Goal: Task Accomplishment & Management: Use online tool/utility

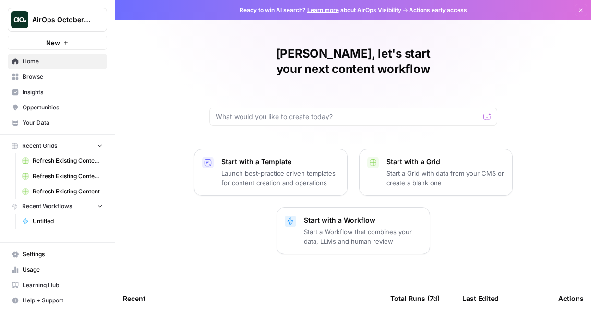
click at [92, 19] on div "AirOps October Cohort" at bounding box center [67, 20] width 71 height 10
click at [232, 79] on div "[PERSON_NAME], let's start your next content workflow" at bounding box center [353, 86] width 288 height 80
click at [62, 46] on button "New" at bounding box center [57, 42] width 99 height 14
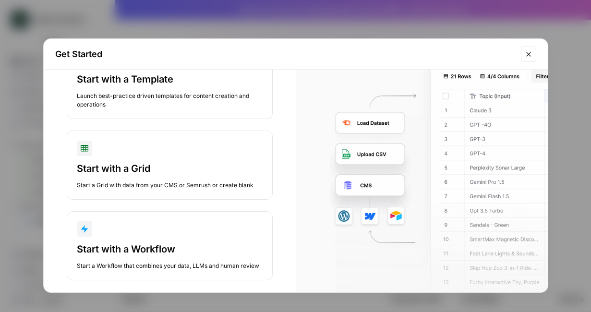
scroll to position [62, 0]
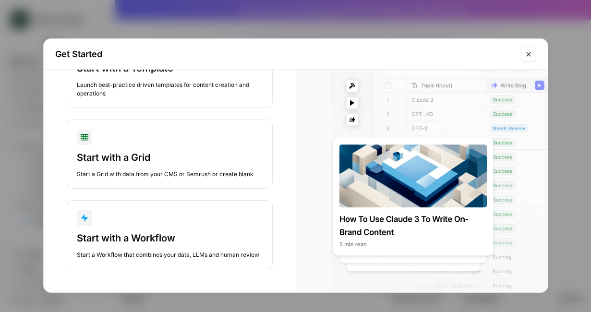
click at [533, 55] on button "Close modal" at bounding box center [527, 54] width 15 height 15
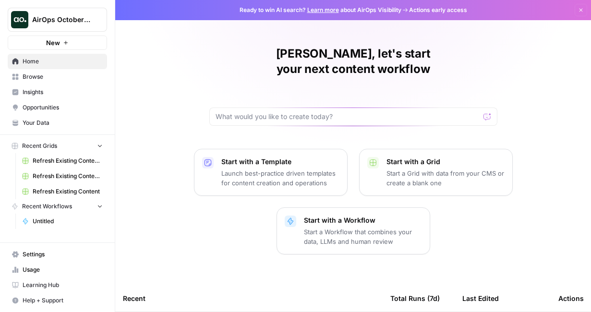
click at [46, 119] on span "Your Data" at bounding box center [63, 122] width 80 height 9
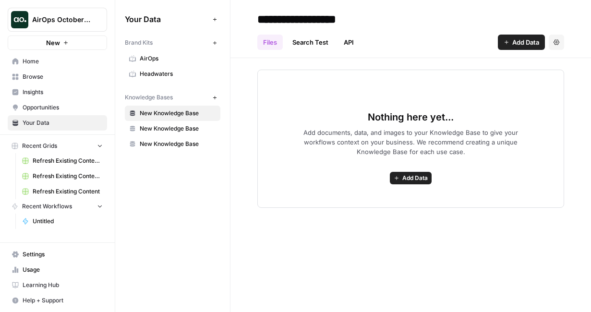
click at [215, 43] on icon "button" at bounding box center [214, 42] width 3 height 3
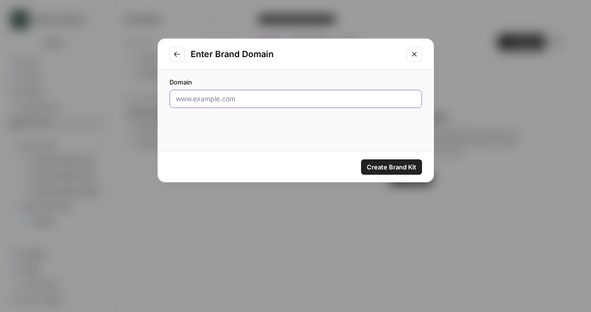
click at [215, 100] on input "Domain" at bounding box center [296, 99] width 240 height 10
paste input "[URL][DOMAIN_NAME]"
type input "[URL][DOMAIN_NAME]"
click at [397, 165] on span "Create Brand Kit" at bounding box center [390, 167] width 49 height 10
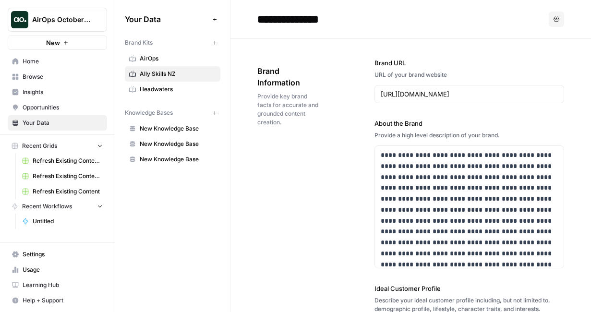
click at [51, 78] on span "Browse" at bounding box center [63, 76] width 80 height 9
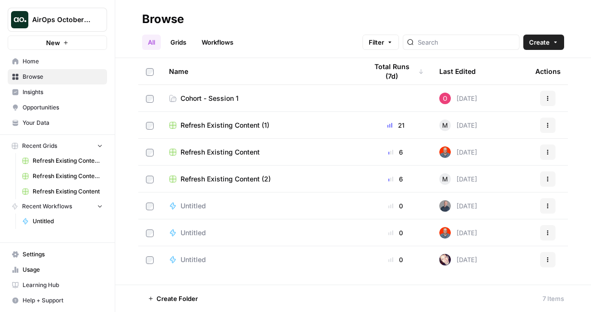
click at [218, 99] on span "Cohort - Session 1" at bounding box center [209, 99] width 58 height 10
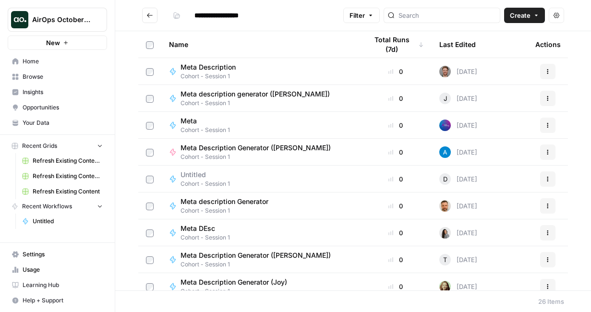
click at [521, 17] on span "Create" at bounding box center [519, 16] width 21 height 10
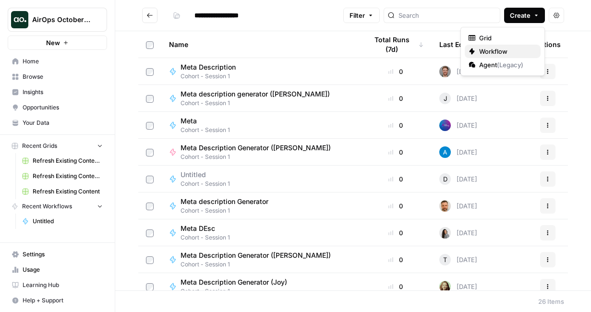
click at [499, 54] on span "Workflow" at bounding box center [506, 52] width 54 height 10
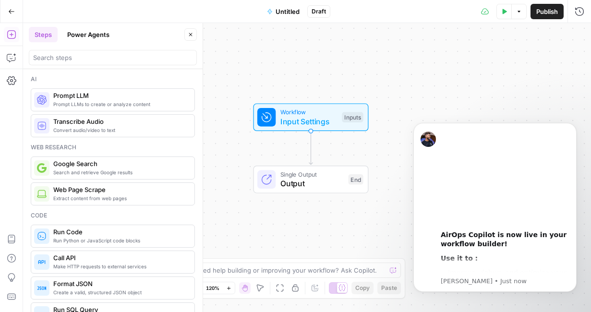
click at [291, 10] on span "Untitled" at bounding box center [287, 12] width 24 height 10
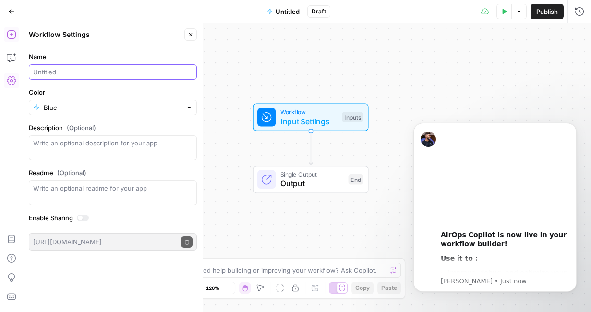
click at [90, 70] on input "Name" at bounding box center [112, 72] width 159 height 10
type input "Meta Generator (Elina)"
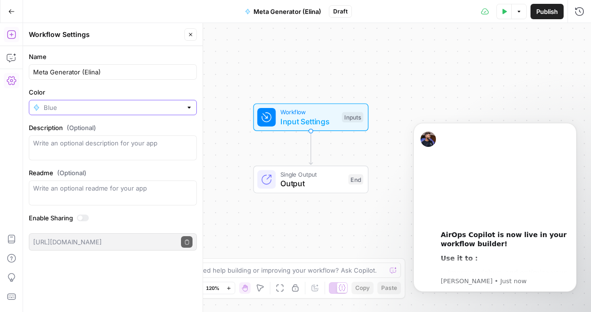
click at [87, 104] on input "Color" at bounding box center [113, 108] width 138 height 10
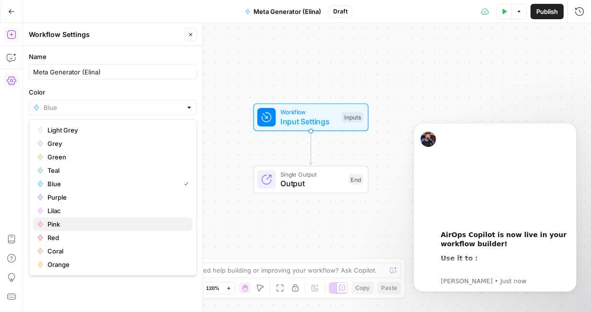
click at [69, 219] on span "Pink" at bounding box center [115, 224] width 137 height 10
type input "Pink"
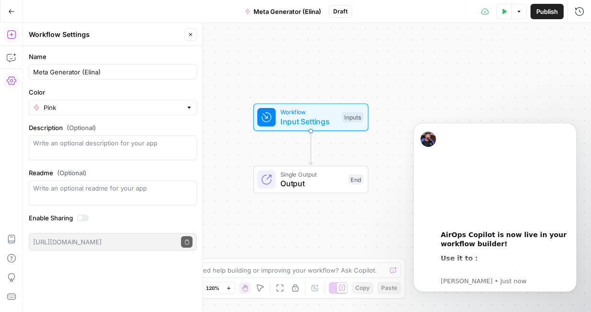
click at [544, 15] on span "Publish" at bounding box center [547, 12] width 22 height 10
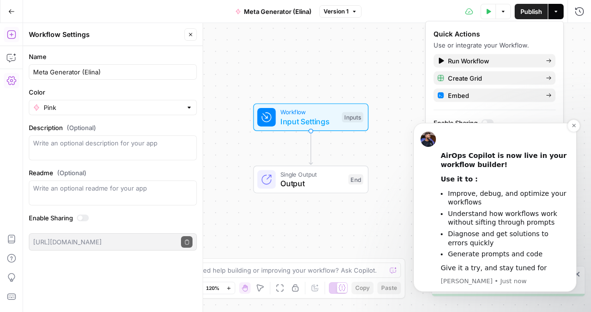
scroll to position [88, 0]
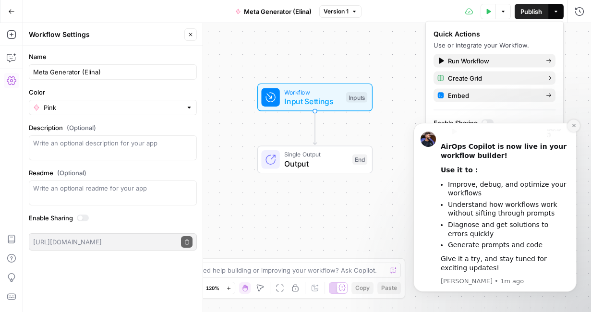
click at [573, 124] on icon "Dismiss notification" at bounding box center [573, 125] width 5 height 5
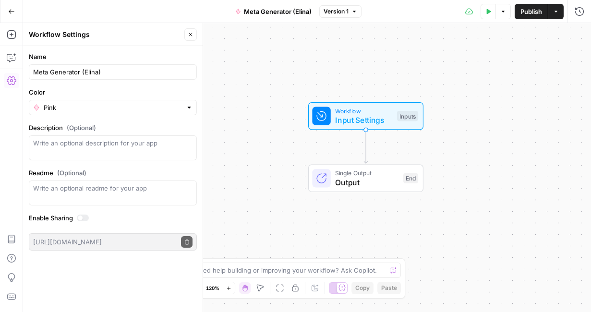
drag, startPoint x: 379, startPoint y: 65, endPoint x: 431, endPoint y: 84, distance: 55.2
click at [431, 85] on div "Workflow Input Settings Inputs Single Output Output End" at bounding box center [306, 167] width 567 height 289
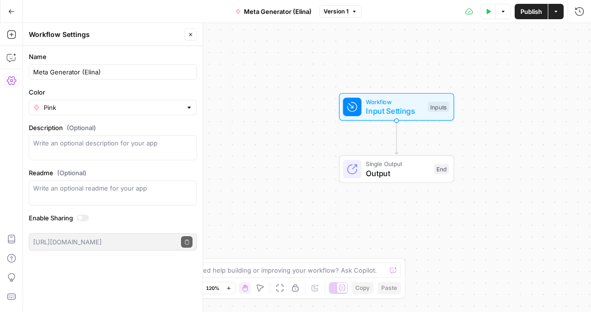
drag, startPoint x: 345, startPoint y: 243, endPoint x: 307, endPoint y: 226, distance: 41.6
click at [307, 226] on div "Workflow Input Settings Inputs Single Output Output End" at bounding box center [306, 167] width 567 height 289
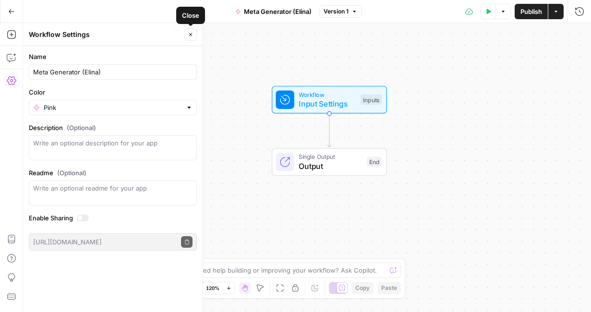
click at [190, 32] on icon "button" at bounding box center [191, 35] width 6 height 6
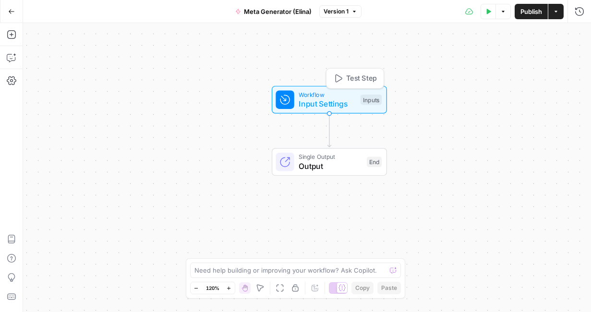
click at [315, 103] on span "Input Settings" at bounding box center [326, 104] width 57 height 12
click at [487, 63] on span "Add Field" at bounding box center [483, 65] width 28 height 10
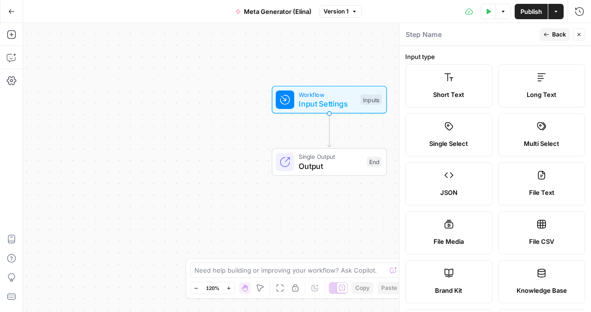
scroll to position [207, 0]
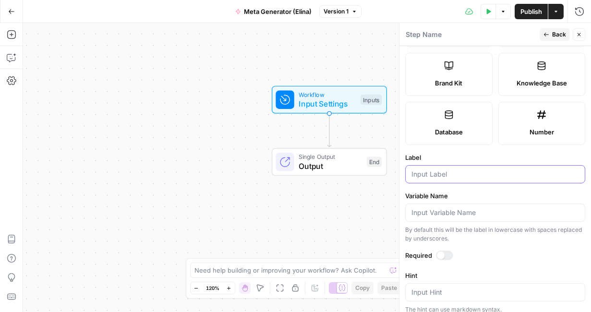
click at [438, 178] on input "Label" at bounding box center [494, 174] width 167 height 10
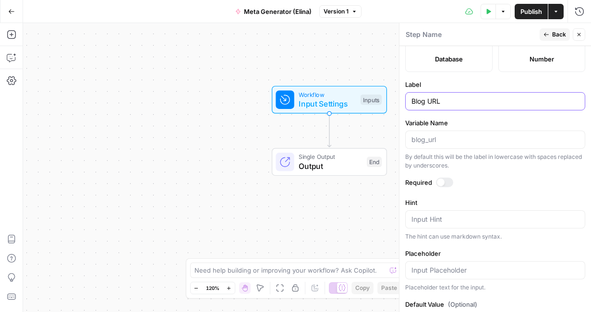
type input "Blog URL"
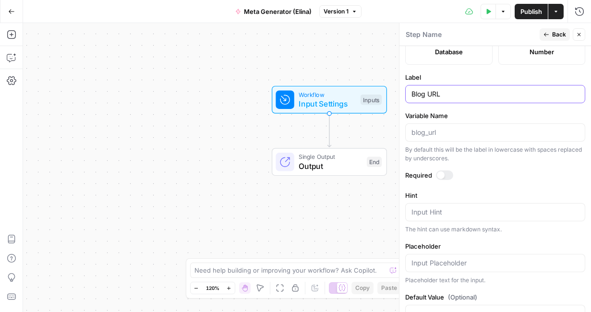
scroll to position [317, 0]
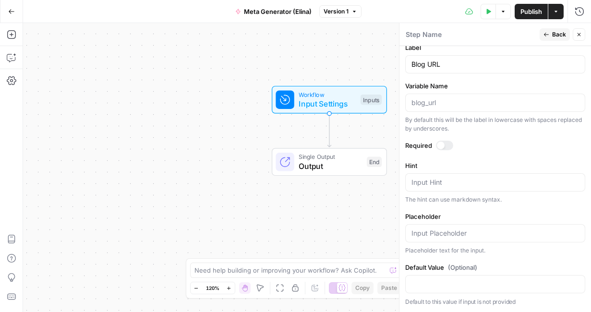
click at [445, 145] on div at bounding box center [444, 146] width 17 height 10
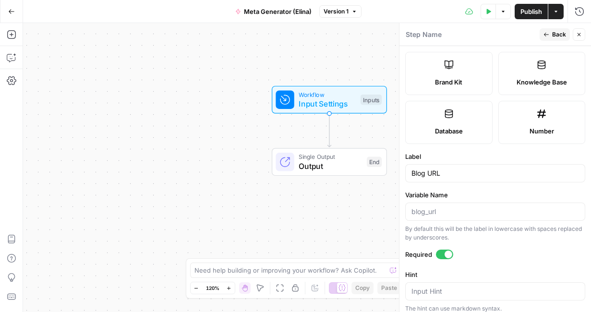
scroll to position [155, 0]
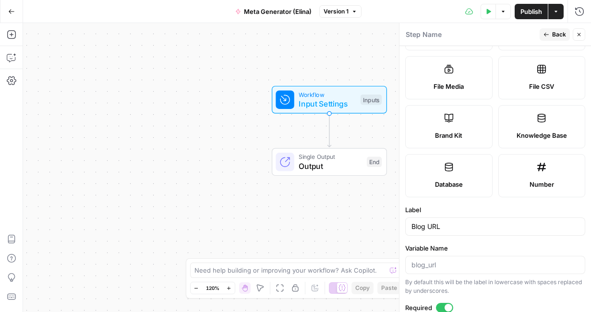
click at [559, 34] on span "Back" at bounding box center [559, 34] width 14 height 9
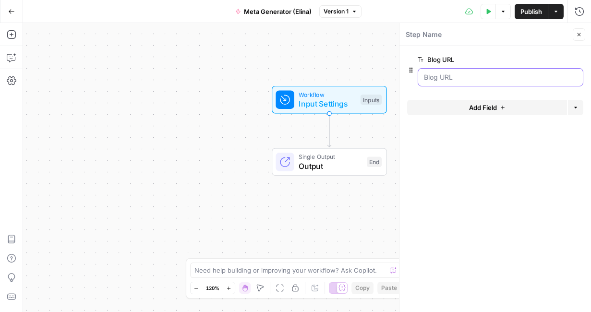
click at [466, 78] on URL "Blog URL" at bounding box center [500, 77] width 153 height 10
click at [458, 77] on URL "Blog URL" at bounding box center [500, 77] width 153 height 10
click at [452, 78] on URL "Blog URL" at bounding box center [500, 77] width 153 height 10
click at [480, 109] on span "Add Field" at bounding box center [483, 108] width 28 height 10
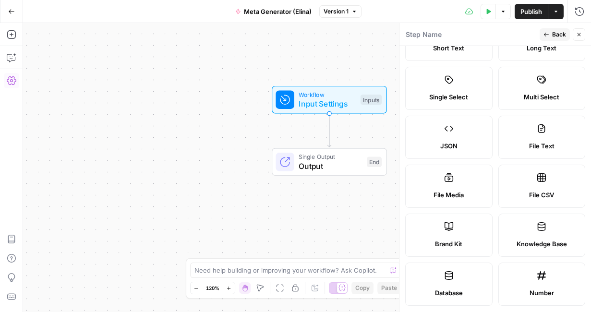
scroll to position [60, 0]
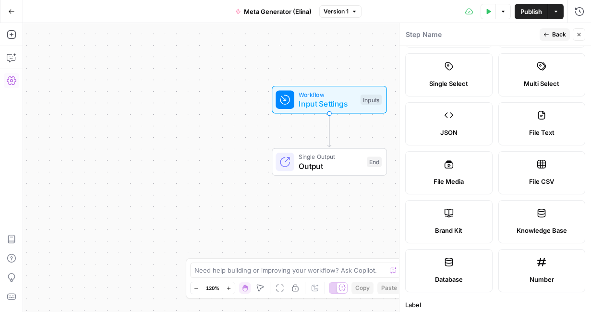
click at [463, 215] on label "Brand Kit" at bounding box center [448, 221] width 87 height 43
type input "Brand Kit"
type input "brand_kit"
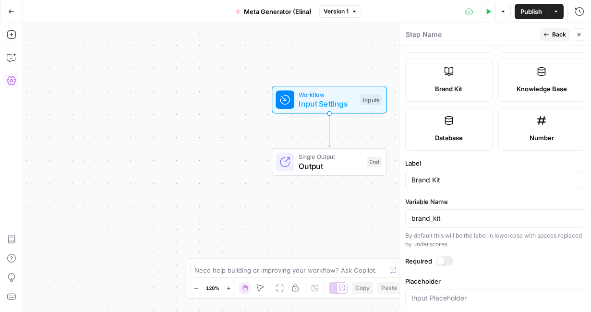
scroll to position [215, 0]
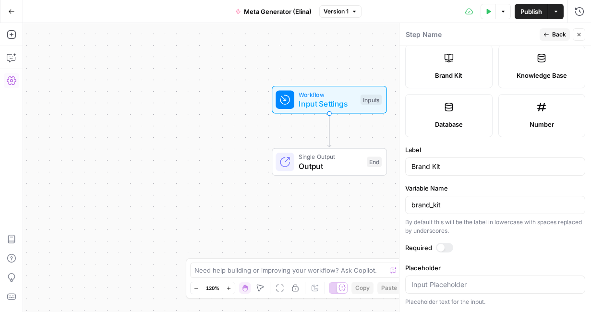
click at [442, 248] on div at bounding box center [441, 248] width 8 height 8
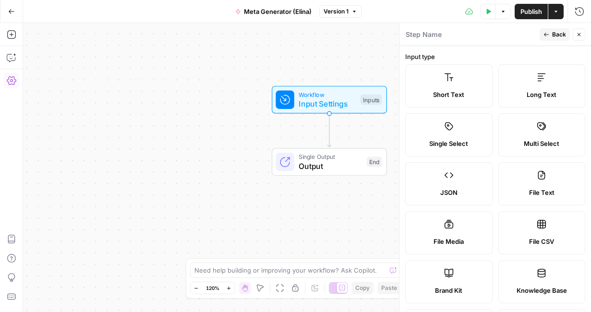
click at [555, 35] on span "Back" at bounding box center [559, 34] width 14 height 9
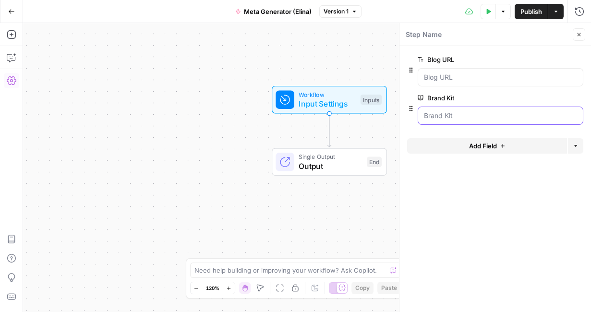
click at [490, 112] on Kit "Brand Kit" at bounding box center [500, 116] width 153 height 10
click at [487, 118] on Kit "Brand Kit" at bounding box center [500, 116] width 153 height 10
click at [580, 34] on icon "button" at bounding box center [579, 35] width 6 height 6
click at [488, 11] on icon "button" at bounding box center [488, 11] width 4 height 5
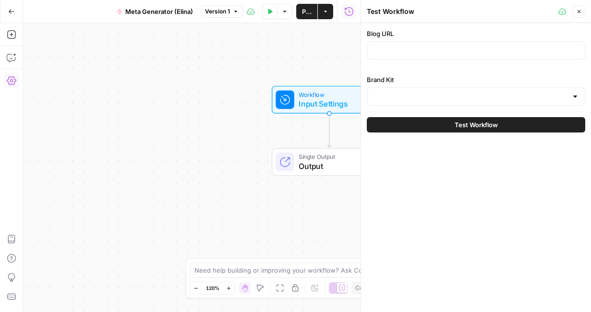
click at [410, 44] on div at bounding box center [475, 50] width 218 height 18
paste input "[URL][DOMAIN_NAME]"
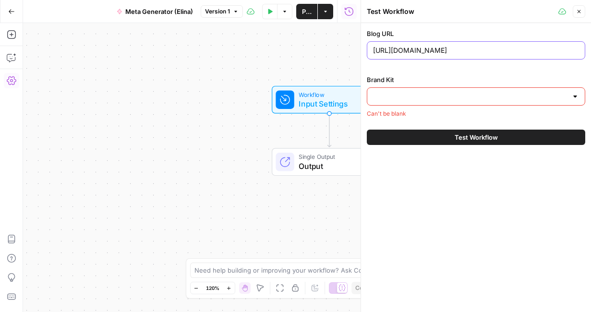
type input "[URL][DOMAIN_NAME]"
click at [402, 96] on input "Brand Kit" at bounding box center [470, 97] width 194 height 10
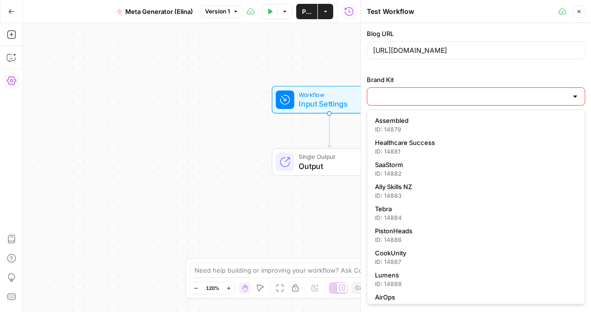
click at [574, 96] on div at bounding box center [575, 97] width 8 height 10
click at [575, 96] on div at bounding box center [575, 97] width 8 height 10
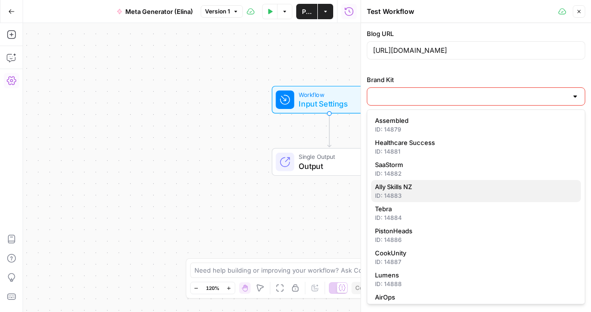
click at [450, 187] on span "Ally Skills NZ" at bounding box center [474, 187] width 198 height 10
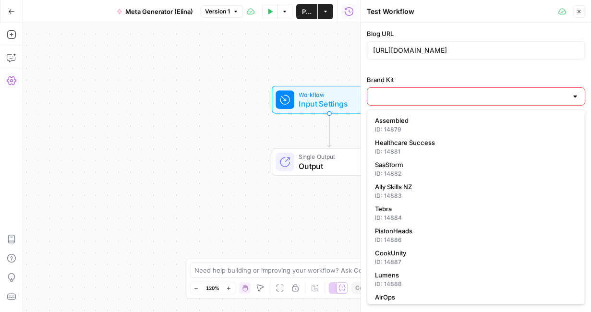
type input "Ally Skills NZ"
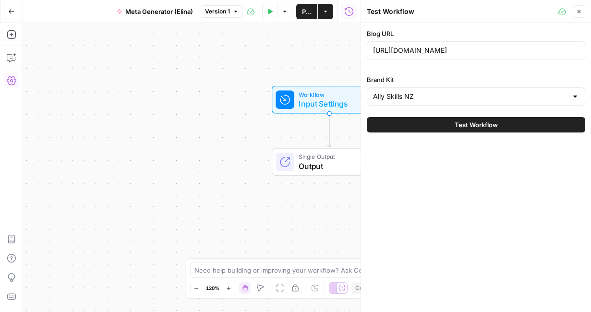
click at [579, 12] on icon "button" at bounding box center [579, 12] width 6 height 6
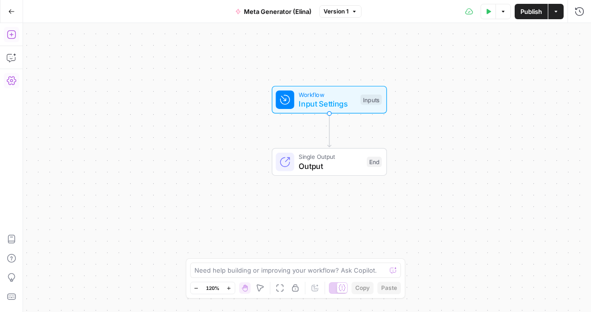
click at [15, 35] on icon "button" at bounding box center [11, 34] width 9 height 9
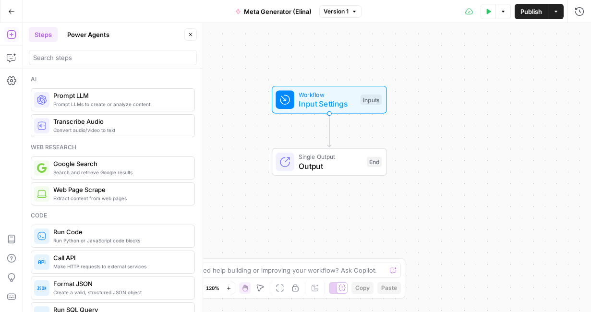
click at [82, 194] on span "Extract content from web pages" at bounding box center [119, 198] width 133 height 8
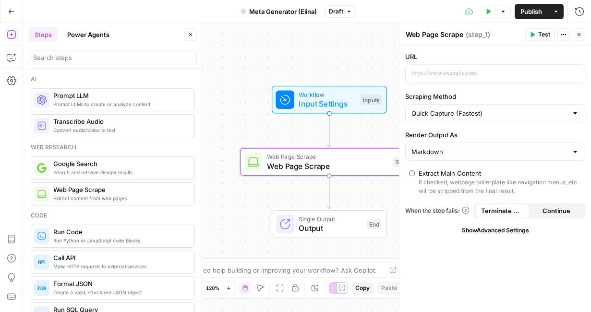
drag, startPoint x: 82, startPoint y: 194, endPoint x: 268, endPoint y: 147, distance: 192.6
click at [268, 147] on body "AirOps October Cohort New Home Browse Insights Opportunities Your Data Recent G…" at bounding box center [295, 156] width 591 height 312
click at [442, 73] on p at bounding box center [487, 74] width 152 height 10
click at [457, 75] on p "To enrich screen reader interactions, please activate Accessibility in Grammarl…" at bounding box center [487, 74] width 152 height 10
click at [575, 73] on icon "button" at bounding box center [575, 73] width 5 height 5
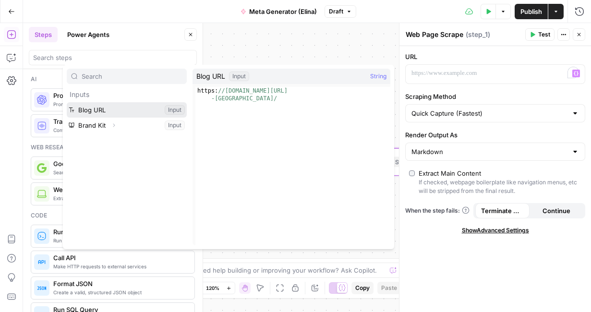
click at [119, 109] on button "Select variable Blog URL" at bounding box center [127, 109] width 120 height 15
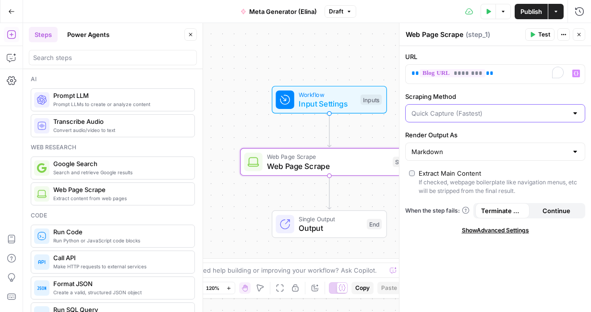
click at [440, 112] on input "Scraping Method" at bounding box center [489, 113] width 156 height 10
type input "Quick Capture (Fastest)"
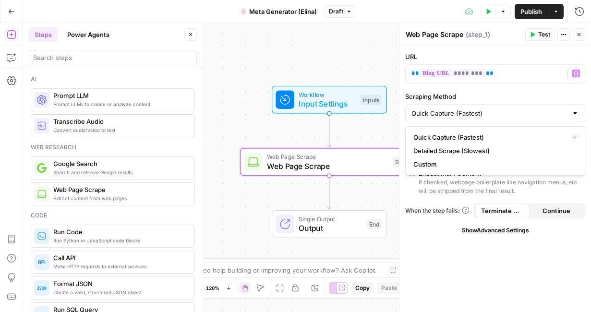
click at [482, 95] on label "Scraping Method" at bounding box center [495, 97] width 180 height 10
click at [482, 108] on input "Quick Capture (Fastest)" at bounding box center [489, 113] width 156 height 10
click at [499, 95] on label "Scraping Method" at bounding box center [495, 97] width 180 height 10
click at [499, 108] on input "Scraping Method" at bounding box center [489, 113] width 156 height 10
click at [418, 239] on div "URL ** ******** ** Variables Menu Scraping Method Render Output As Markdown Ext…" at bounding box center [494, 179] width 191 height 266
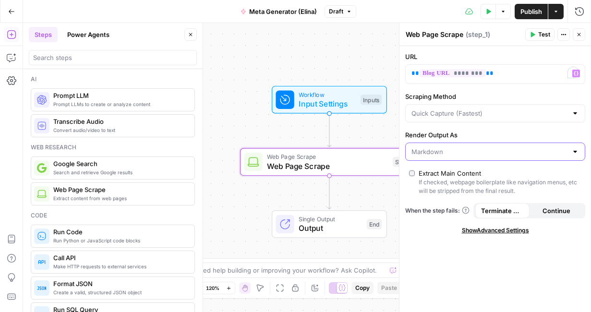
click at [448, 149] on input "Render Output As" at bounding box center [489, 152] width 156 height 10
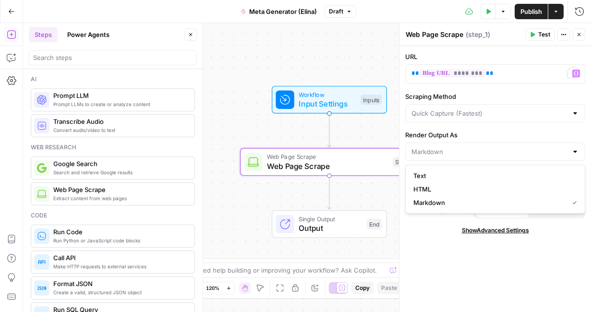
click at [431, 284] on div "URL ** ******** ** Variables Menu Scraping Method Render Output As Extract Main…" at bounding box center [494, 179] width 191 height 266
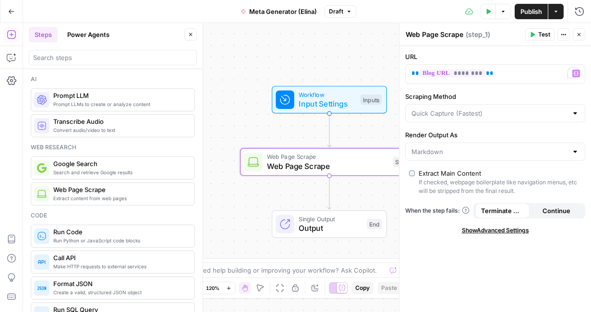
click at [538, 33] on span "Test" at bounding box center [544, 34] width 12 height 9
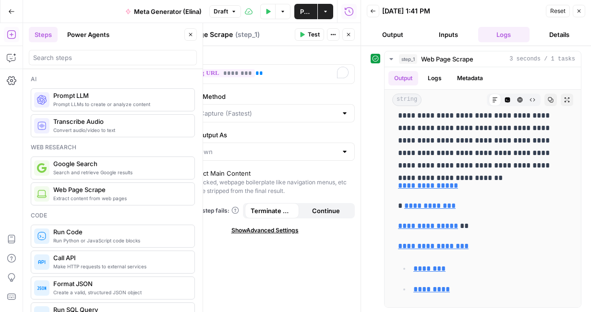
scroll to position [0, 0]
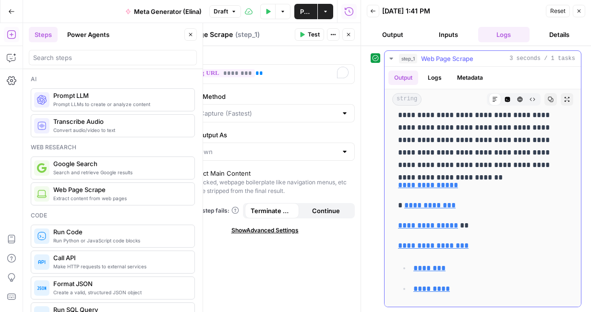
click at [436, 80] on button "Logs" at bounding box center [434, 78] width 25 height 14
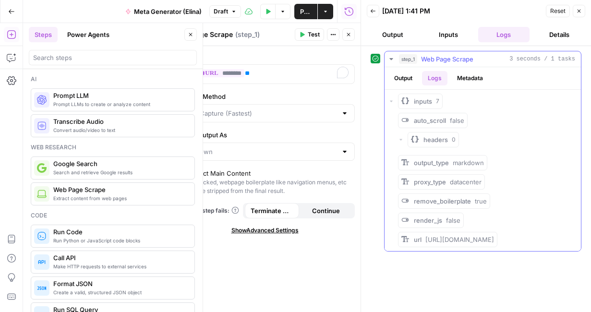
click at [481, 79] on button "Metadata" at bounding box center [469, 78] width 37 height 14
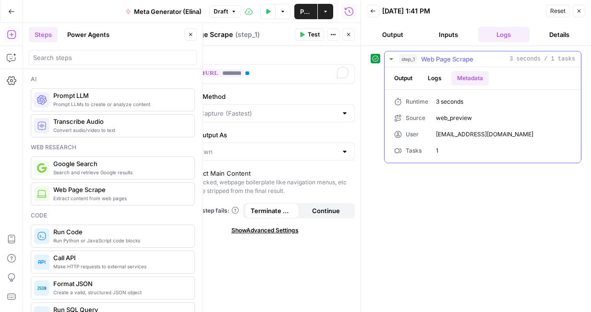
click at [434, 71] on button "Logs" at bounding box center [434, 78] width 25 height 14
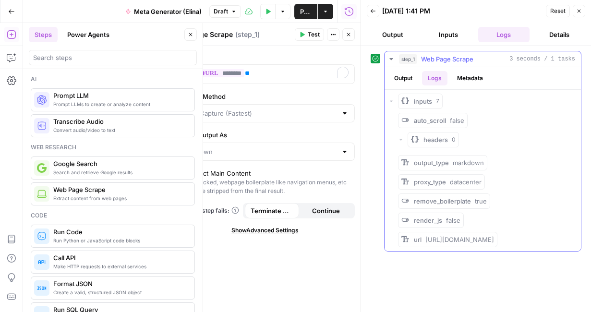
click at [403, 79] on button "Output" at bounding box center [403, 78] width 30 height 14
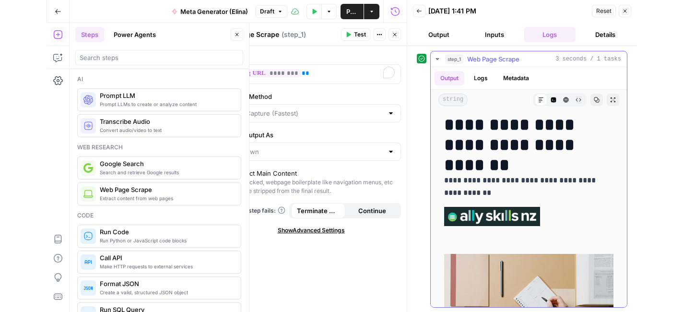
scroll to position [27, 0]
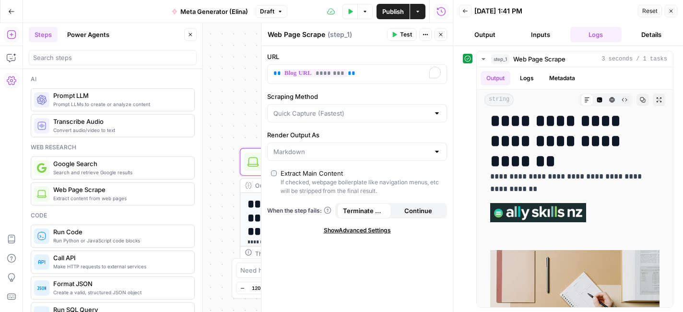
click at [464, 15] on button "Back" at bounding box center [465, 11] width 12 height 12
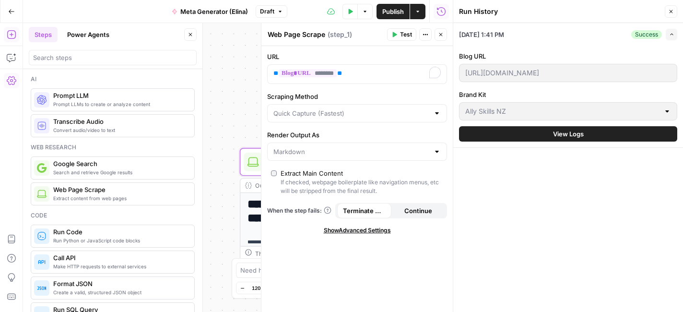
click at [445, 11] on icon "button" at bounding box center [441, 11] width 9 height 9
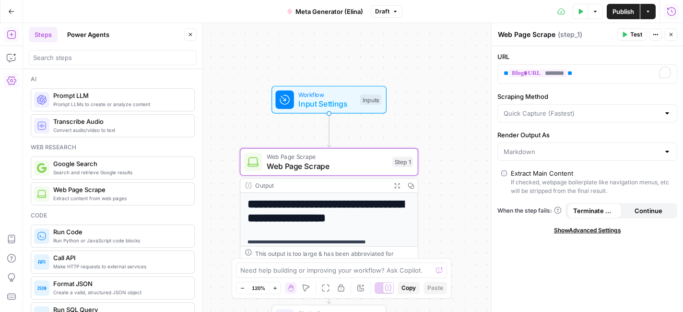
click at [590, 14] on icon "button" at bounding box center [672, 12] width 10 height 10
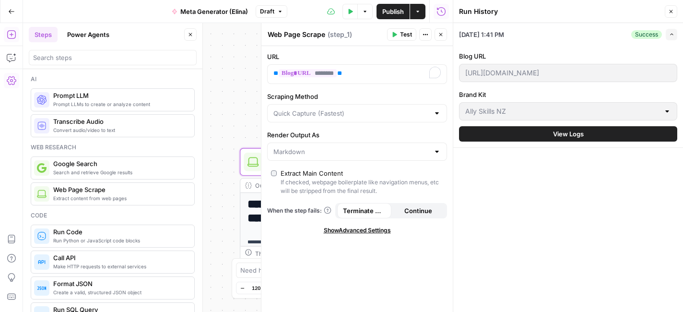
click at [529, 136] on button "View Logs" at bounding box center [568, 133] width 218 height 15
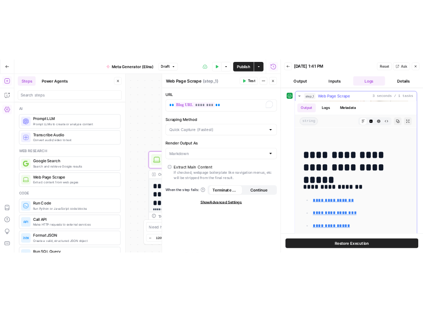
scroll to position [347, 0]
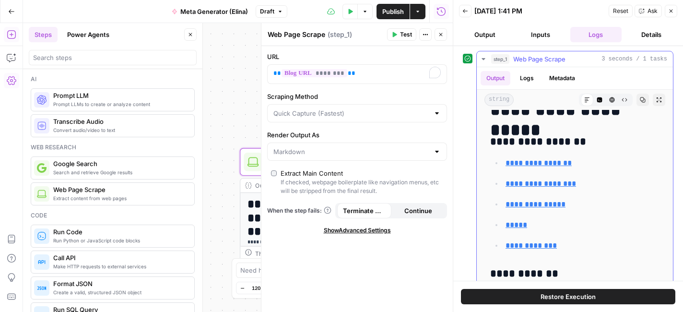
click at [483, 57] on icon "button" at bounding box center [484, 59] width 8 height 8
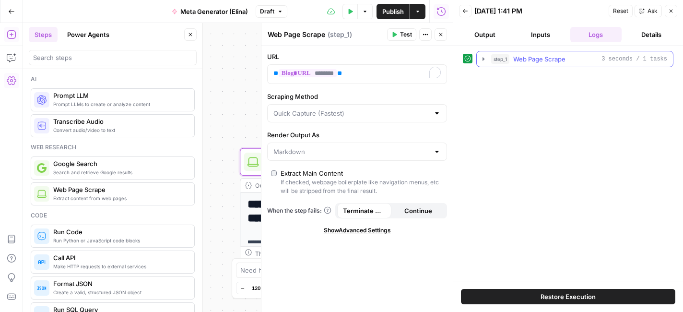
click at [484, 59] on icon "button" at bounding box center [484, 59] width 8 height 8
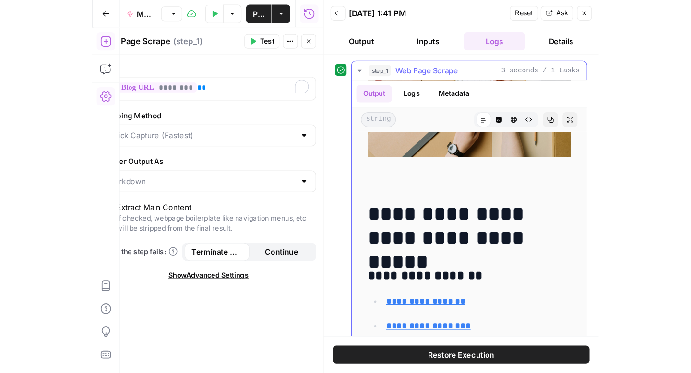
scroll to position [260, 0]
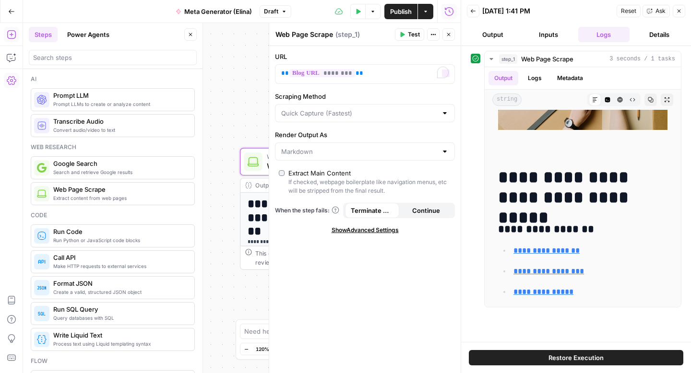
click at [251, 78] on div "**********" at bounding box center [241, 198] width 437 height 350
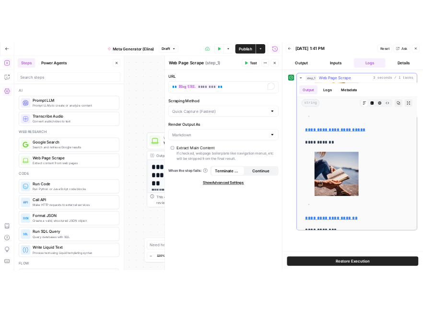
scroll to position [757, 0]
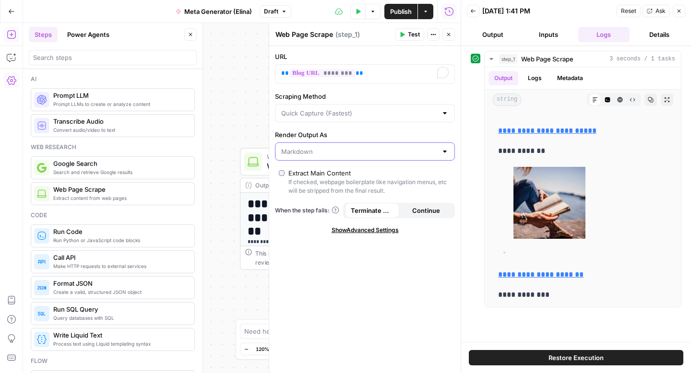
click at [323, 148] on input "Render Output As" at bounding box center [359, 152] width 156 height 10
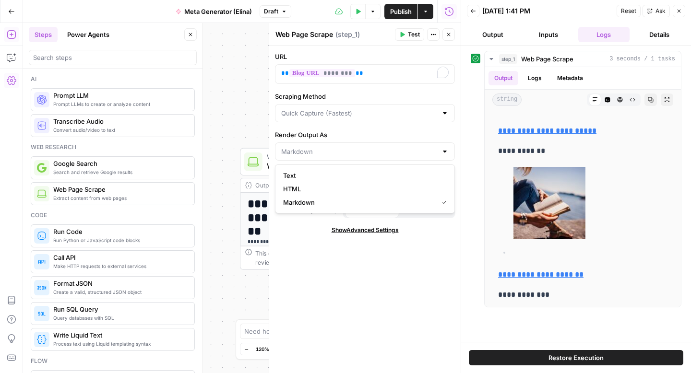
type input "Markdown"
click at [232, 96] on div "**********" at bounding box center [241, 198] width 437 height 350
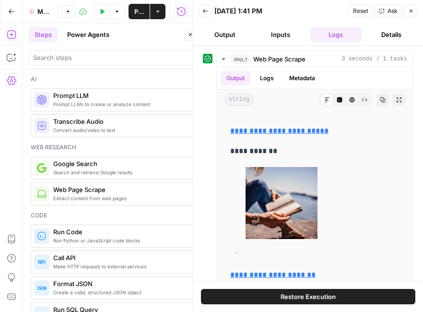
click at [413, 10] on icon "button" at bounding box center [411, 11] width 6 height 6
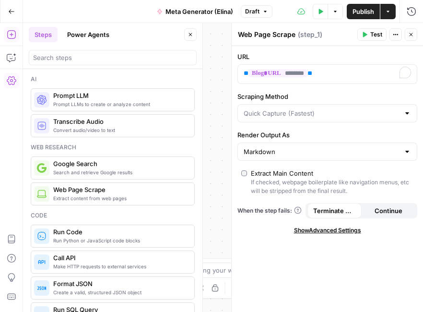
click at [414, 33] on icon "button" at bounding box center [411, 35] width 6 height 6
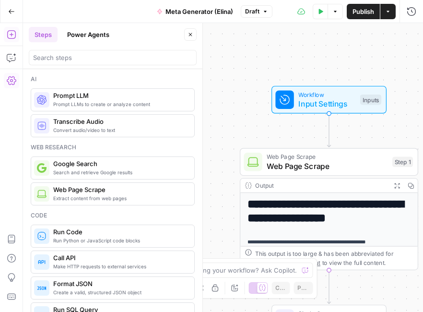
click at [192, 37] on button "Close" at bounding box center [190, 34] width 12 height 12
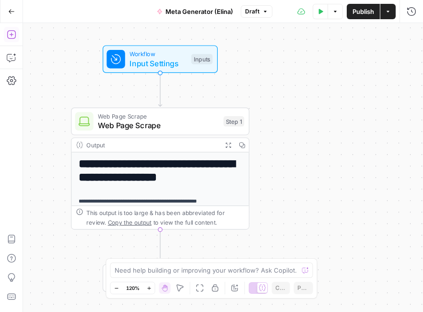
click at [12, 29] on button "Add Steps" at bounding box center [11, 34] width 15 height 15
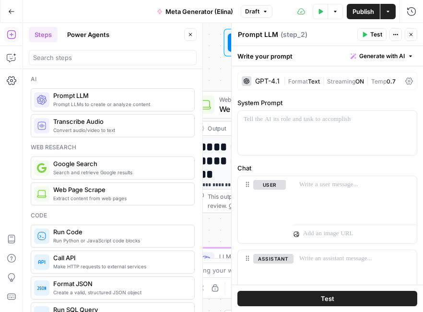
click at [191, 34] on icon "button" at bounding box center [190, 34] width 3 height 3
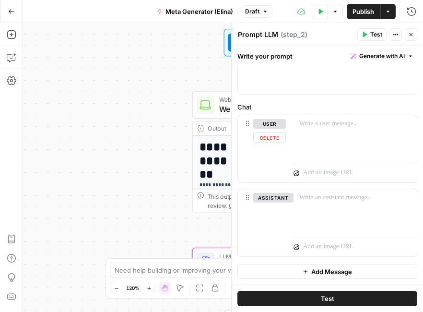
scroll to position [0, 0]
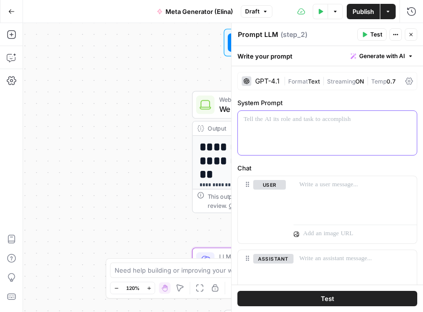
click at [314, 134] on div at bounding box center [327, 133] width 179 height 44
click at [257, 83] on div "GPT-4.1" at bounding box center [267, 81] width 24 height 7
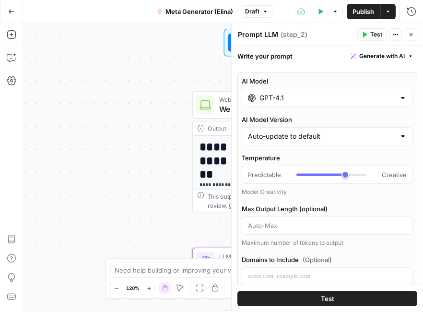
click at [282, 100] on input "GPT-4.1" at bounding box center [328, 98] width 136 height 10
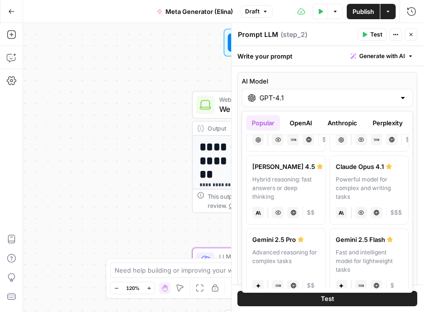
scroll to position [206, 0]
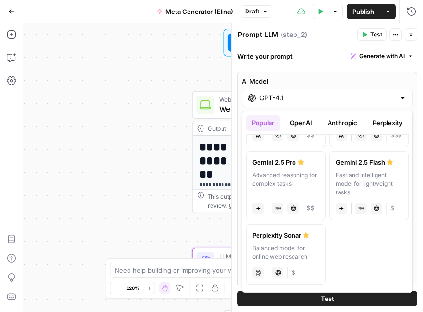
click at [366, 74] on div "AI Model GPT-4.1 AI Model Version Auto-update to default Temperature Predictabl…" at bounding box center [327, 286] width 180 height 428
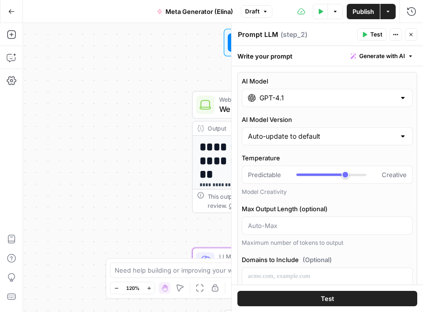
click at [303, 96] on input "GPT-4.1" at bounding box center [328, 98] width 136 height 10
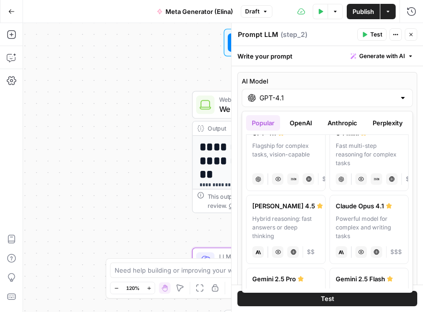
scroll to position [74, 0]
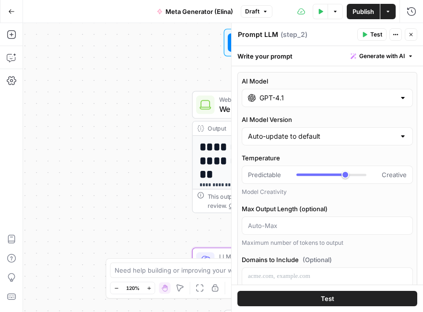
click at [405, 99] on div at bounding box center [403, 98] width 8 height 10
click at [346, 102] on input "GPT-4.1" at bounding box center [328, 98] width 136 height 10
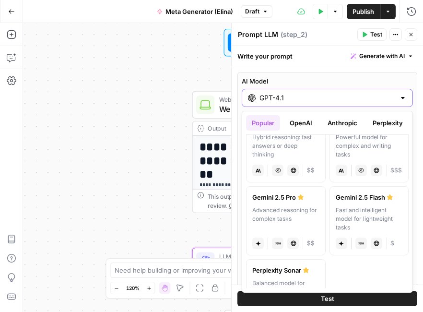
scroll to position [206, 0]
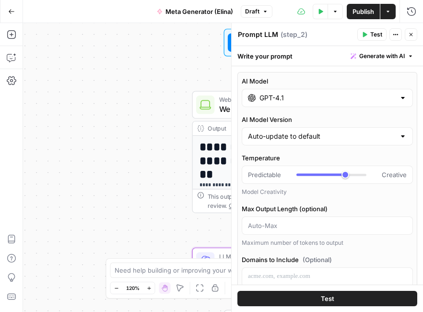
click at [331, 59] on div "Write your prompt Generate with AI" at bounding box center [327, 56] width 191 height 20
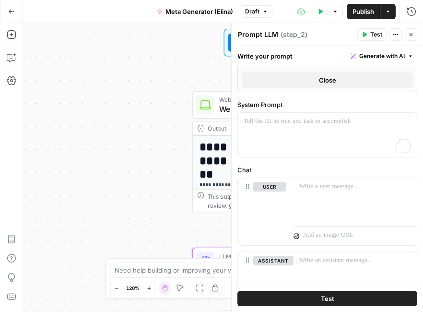
scroll to position [414, 0]
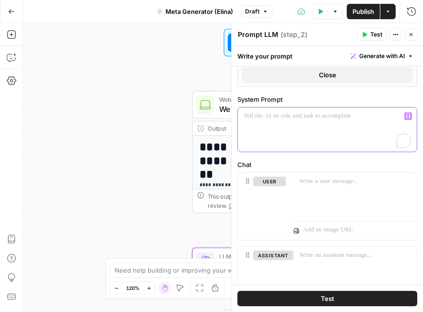
click at [335, 127] on div "To enrich screen reader interactions, please activate Accessibility in Grammarl…" at bounding box center [327, 129] width 179 height 44
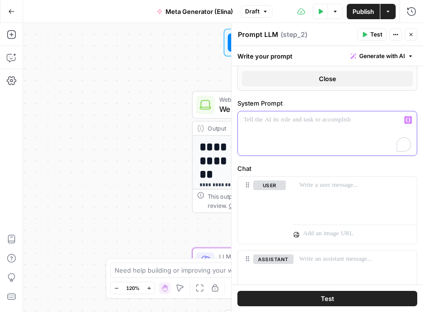
scroll to position [411, 0]
click at [319, 126] on div "To enrich screen reader interactions, please activate Accessibility in Grammarl…" at bounding box center [327, 132] width 179 height 44
click at [278, 118] on p "*******" at bounding box center [327, 119] width 167 height 10
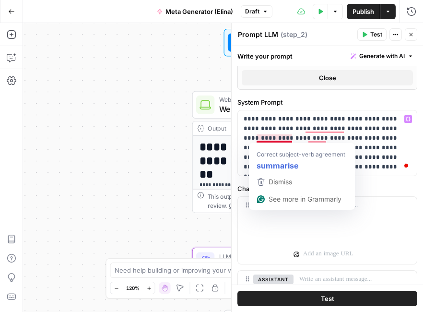
click at [385, 194] on div "Chat user assistant" at bounding box center [327, 261] width 180 height 154
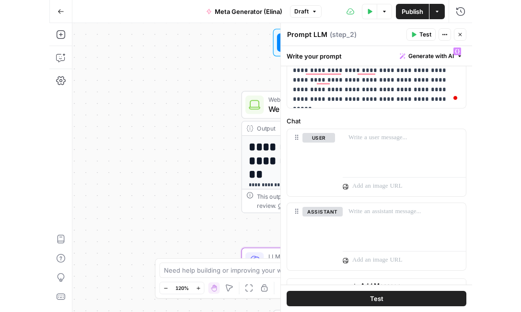
scroll to position [492, 0]
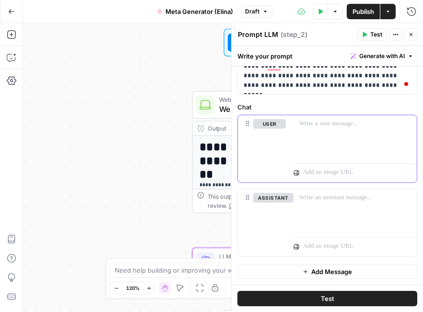
click at [327, 129] on div at bounding box center [355, 137] width 123 height 44
click at [324, 122] on p "To enrich screen reader interactions, please activate Accessibility in Grammarl…" at bounding box center [355, 124] width 112 height 10
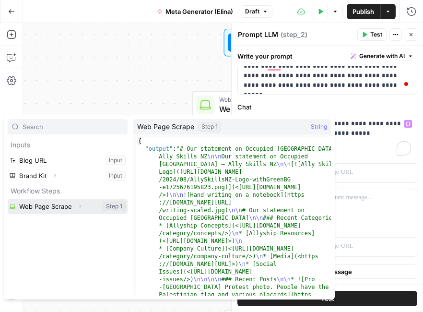
click at [64, 210] on button "Select variable Web Page Scrape" at bounding box center [68, 206] width 120 height 15
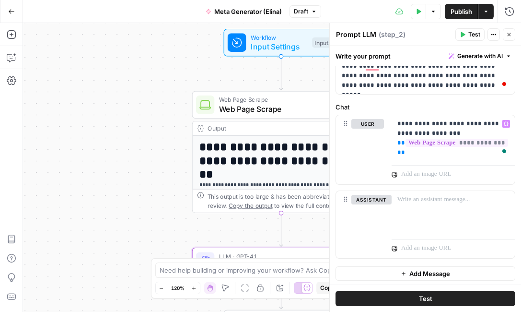
click at [381, 28] on div "Prompt LLM Prompt LLM ( step_2 ) Test Actions Close" at bounding box center [426, 34] width 180 height 12
click at [385, 30] on span "( step_2 )" at bounding box center [392, 35] width 27 height 10
click at [385, 35] on span "( step_2 )" at bounding box center [392, 35] width 27 height 10
click at [371, 34] on textarea "Prompt LLM" at bounding box center [356, 35] width 40 height 10
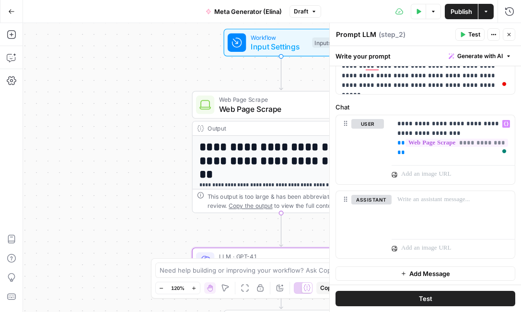
click at [371, 34] on textarea "Prompt LLM" at bounding box center [356, 35] width 40 height 10
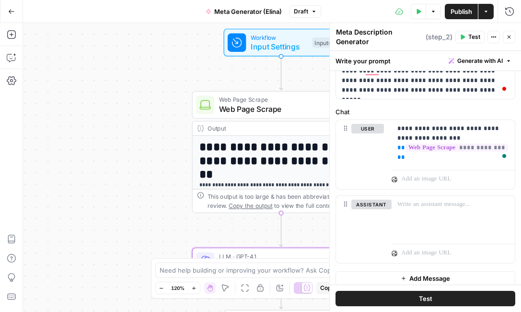
type textarea "Meta Description Generator"
click at [472, 37] on span "Test" at bounding box center [475, 37] width 12 height 9
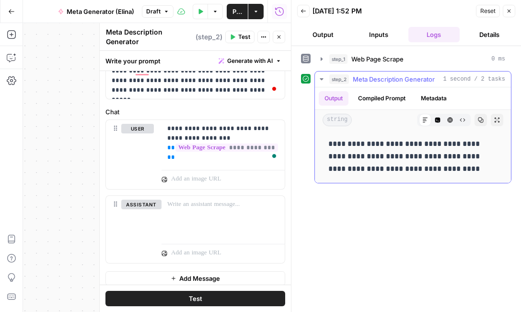
click at [390, 99] on button "Compiled Prompt" at bounding box center [382, 98] width 59 height 14
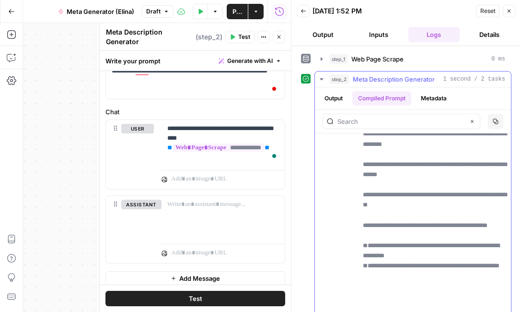
scroll to position [1992, 0]
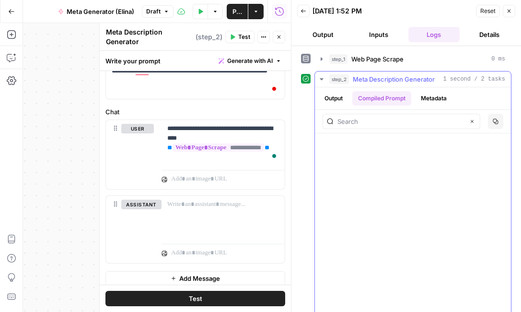
click at [437, 99] on button "Metadata" at bounding box center [433, 98] width 37 height 14
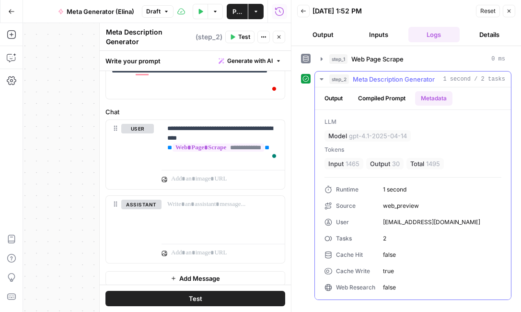
scroll to position [0, 0]
click at [344, 92] on button "Output" at bounding box center [334, 98] width 30 height 14
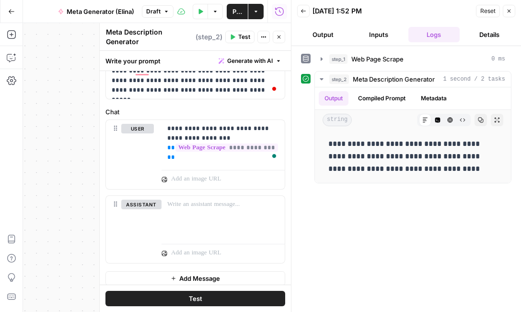
click at [322, 26] on header "Back [DATE] 1:52 PM Reset Close Output Inputs Logs Details" at bounding box center [407, 23] width 230 height 46
click at [322, 30] on button "Output" at bounding box center [323, 34] width 52 height 15
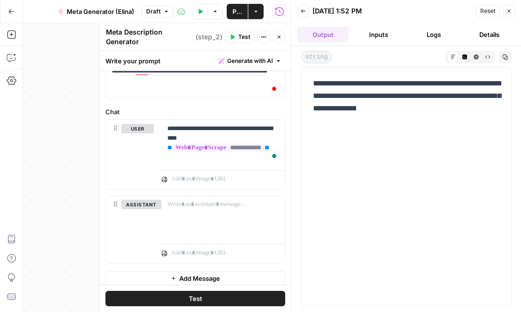
click at [368, 35] on button "Inputs" at bounding box center [379, 34] width 52 height 15
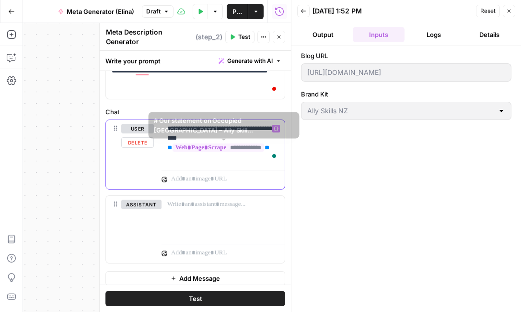
click at [191, 136] on p "**********" at bounding box center [223, 143] width 112 height 38
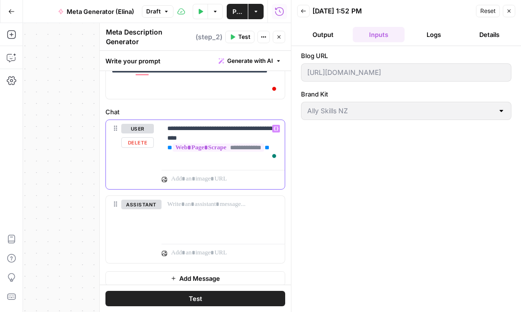
click at [176, 131] on p "**********" at bounding box center [223, 143] width 112 height 38
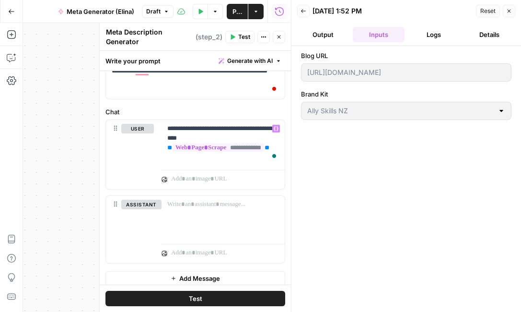
click at [493, 35] on button "Details" at bounding box center [490, 34] width 52 height 15
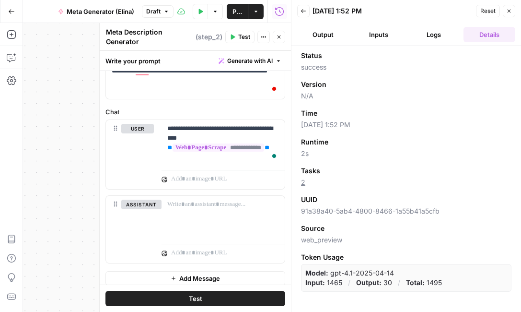
click at [302, 12] on icon "button" at bounding box center [304, 11] width 6 height 6
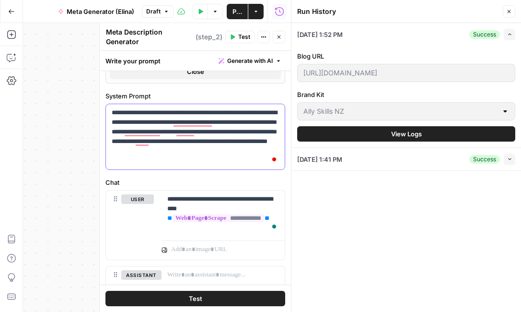
click at [157, 124] on p "**********" at bounding box center [195, 137] width 167 height 58
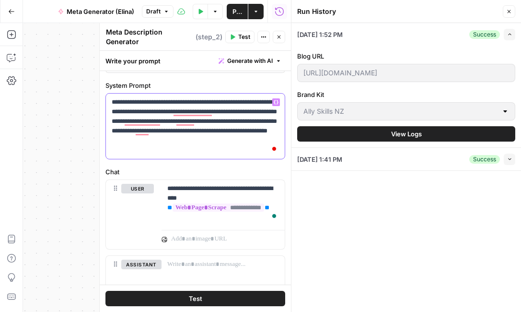
scroll to position [498, 0]
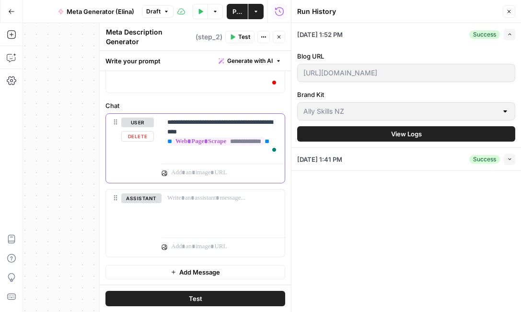
click at [186, 125] on p "**********" at bounding box center [223, 137] width 112 height 38
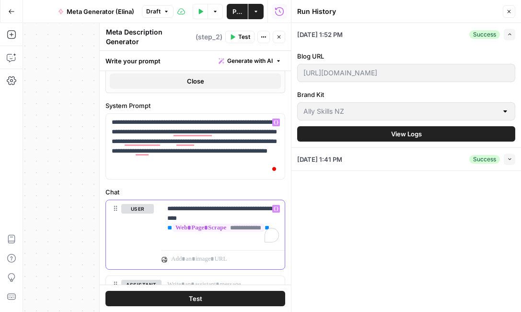
scroll to position [460, 0]
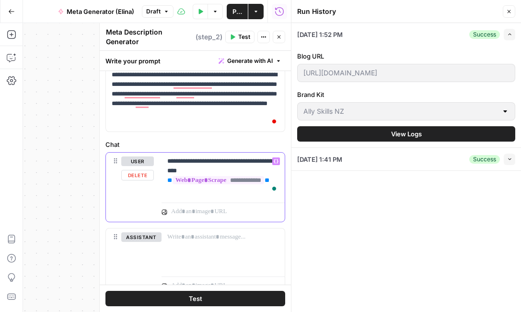
click at [180, 189] on p "**********" at bounding box center [223, 175] width 112 height 38
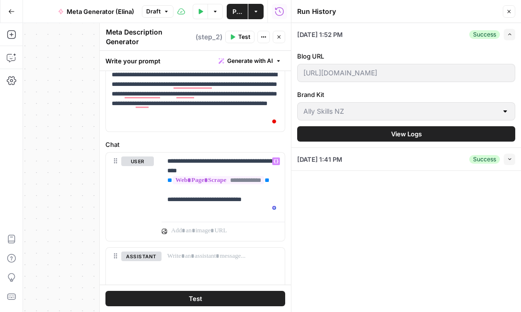
click at [297, 235] on div "[DATE] 1:52 PM Success Expand Blog URL [URL][DOMAIN_NAME] Brand Kit Ally Skills…" at bounding box center [407, 167] width 230 height 289
click at [513, 10] on button "Close" at bounding box center [509, 11] width 12 height 12
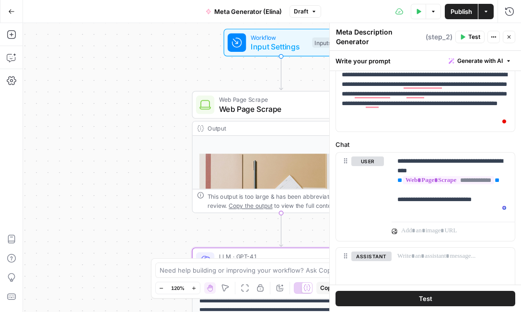
scroll to position [91, 0]
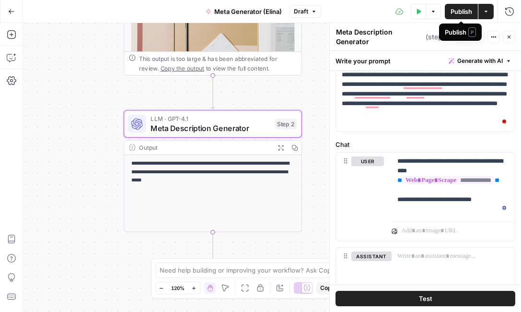
click at [465, 8] on span "Publish" at bounding box center [462, 12] width 22 height 10
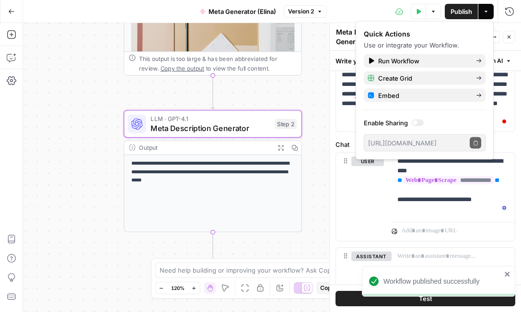
click at [508, 273] on icon "close" at bounding box center [508, 274] width 7 height 8
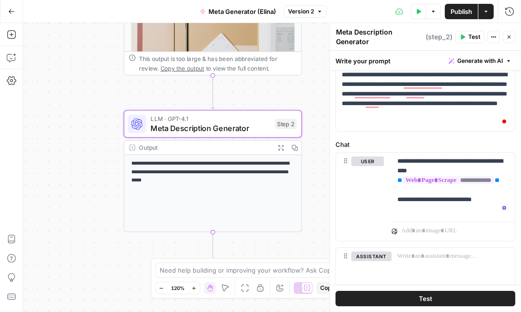
click at [72, 160] on div "**********" at bounding box center [272, 167] width 498 height 289
click at [11, 7] on button "Go Back" at bounding box center [11, 11] width 17 height 17
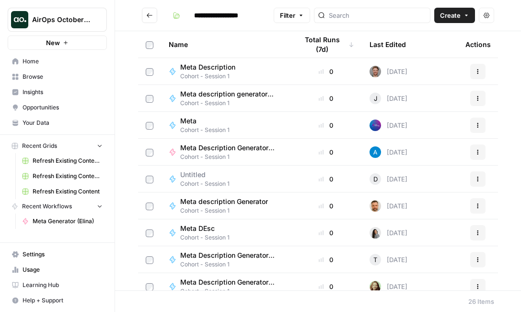
type input "**********"
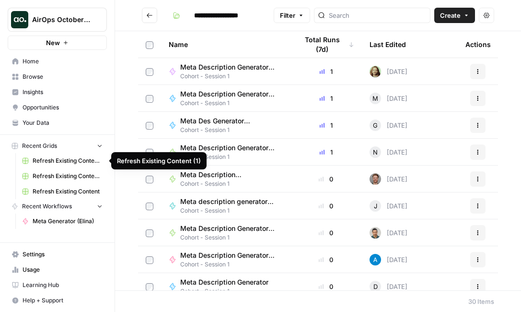
click at [78, 17] on span "AirOps October Cohort" at bounding box center [61, 20] width 58 height 10
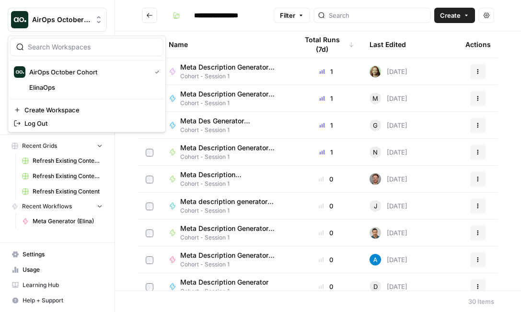
click at [83, 16] on span "AirOps October Cohort" at bounding box center [61, 20] width 58 height 10
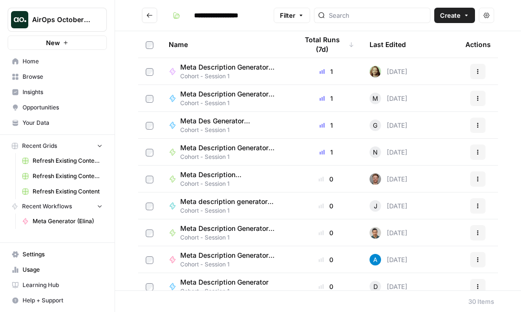
click at [61, 166] on link "Refresh Existing Content (1)" at bounding box center [62, 160] width 89 height 15
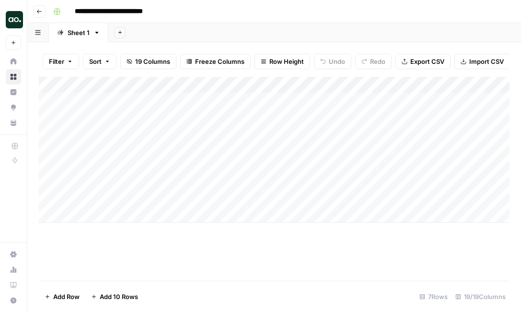
click at [41, 10] on icon "button" at bounding box center [39, 12] width 6 height 6
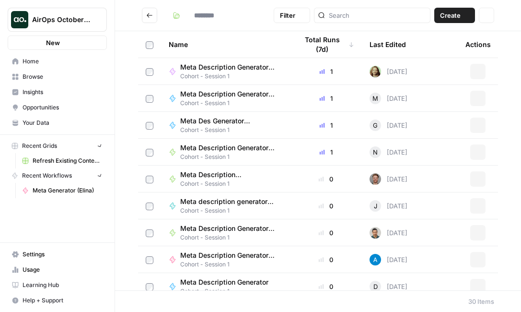
type input "**********"
click at [452, 11] on span "Create" at bounding box center [450, 16] width 21 height 10
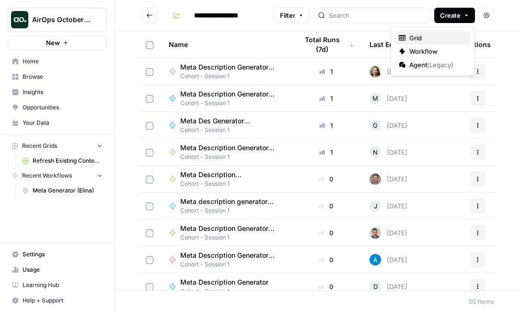
click at [429, 35] on span "Grid" at bounding box center [437, 38] width 54 height 10
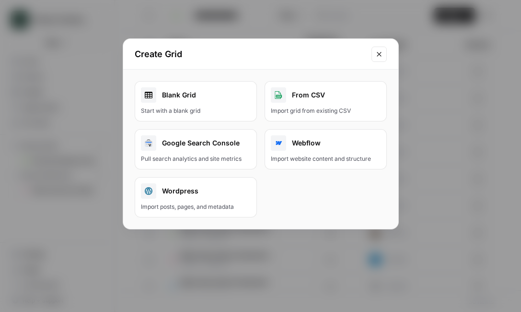
click at [205, 102] on div "Blank Grid" at bounding box center [196, 94] width 110 height 15
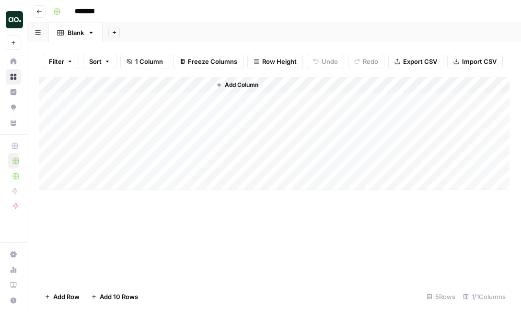
click at [106, 101] on div "Add Column" at bounding box center [274, 133] width 471 height 113
click at [43, 11] on button "Go back" at bounding box center [39, 11] width 12 height 12
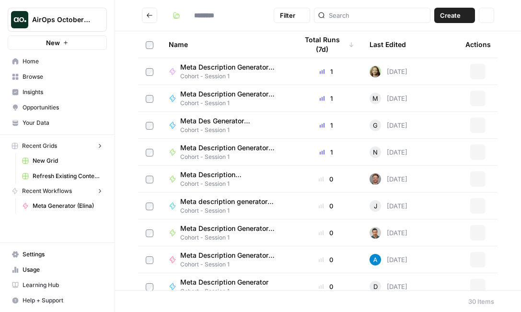
type input "**********"
click at [96, 159] on span "New Grid" at bounding box center [68, 160] width 70 height 9
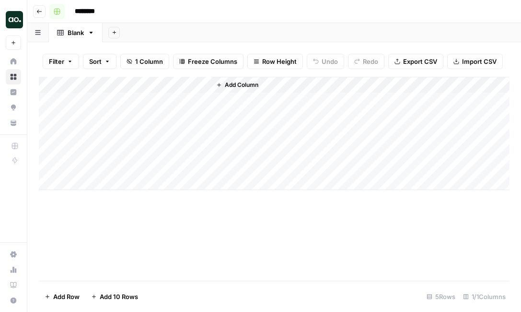
click at [60, 12] on icon "button" at bounding box center [57, 11] width 7 height 7
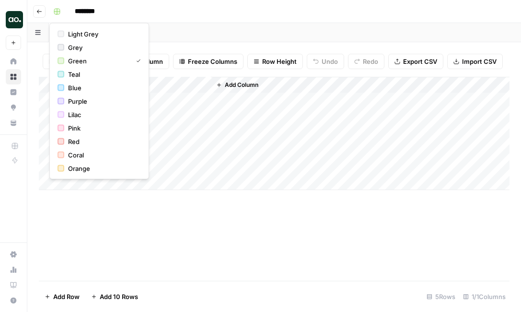
click at [91, 10] on input "********" at bounding box center [98, 11] width 54 height 15
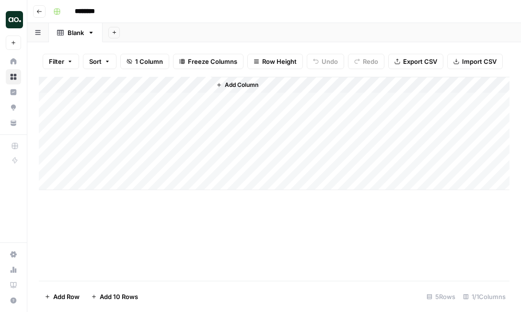
click at [37, 32] on icon "button" at bounding box center [37, 32] width 5 height 5
click at [213, 16] on div "********" at bounding box center [280, 11] width 462 height 15
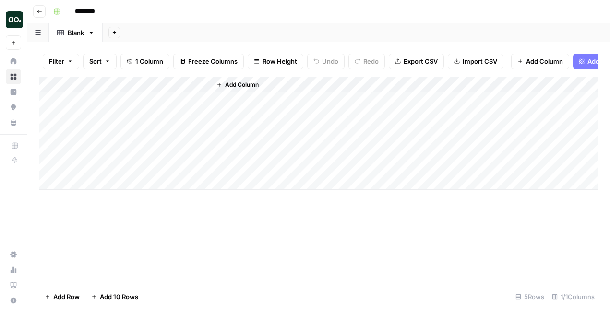
click at [32, 31] on button "button" at bounding box center [38, 32] width 22 height 19
click at [92, 32] on icon "button" at bounding box center [91, 32] width 7 height 7
click at [223, 42] on div "Filter Sort 1 Column Freeze Columns Row Height Undo Redo Export CSV Import CSV …" at bounding box center [318, 177] width 582 height 270
click at [35, 10] on button "Go back" at bounding box center [39, 11] width 12 height 12
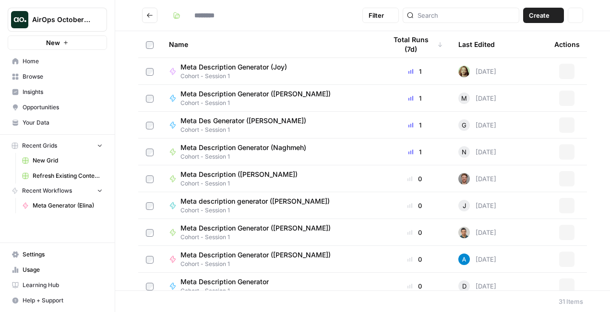
type input "**********"
click at [66, 19] on span "AirOps October Cohort" at bounding box center [61, 20] width 58 height 10
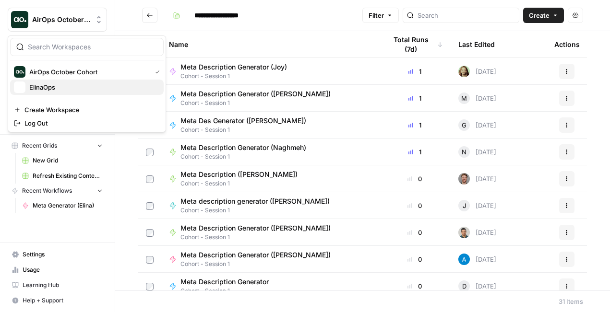
click at [58, 86] on span "ElinaOps" at bounding box center [92, 88] width 127 height 10
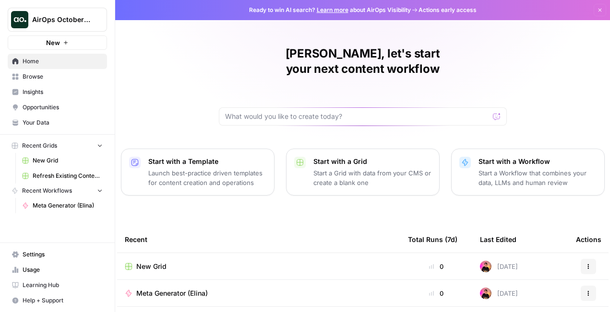
click at [48, 122] on span "Your Data" at bounding box center [63, 122] width 80 height 9
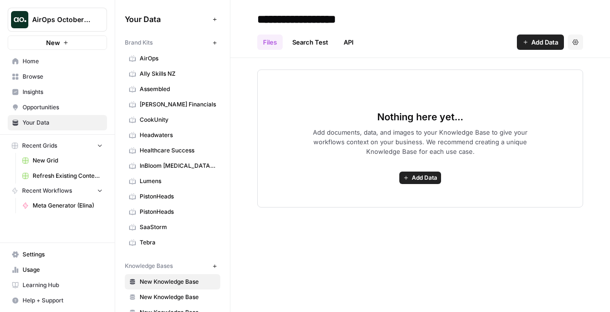
click at [179, 76] on span "Ally Skills NZ" at bounding box center [178, 74] width 76 height 9
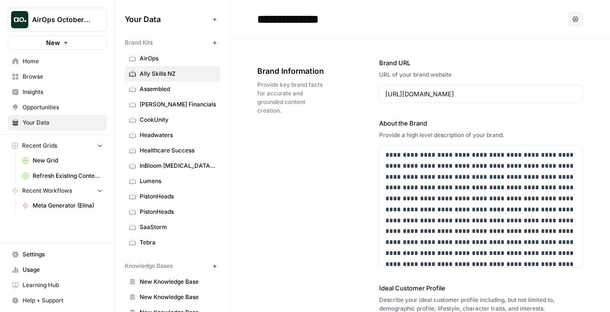
click at [574, 18] on icon "button" at bounding box center [575, 19] width 6 height 6
click at [316, 97] on span "Provide key brand facts for accurate and grounded content creation." at bounding box center [291, 98] width 68 height 35
click at [78, 154] on link "New Grid" at bounding box center [62, 160] width 89 height 15
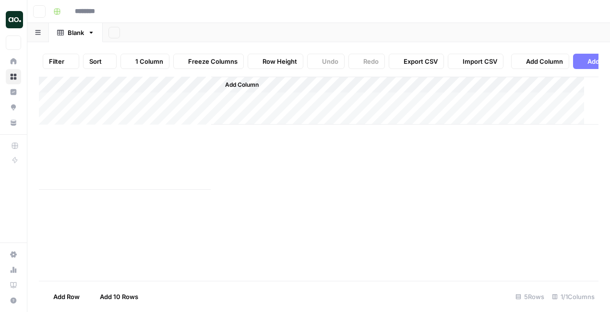
type input "********"
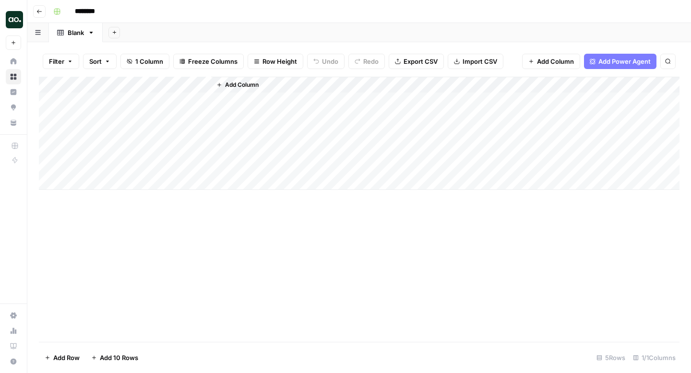
click at [72, 62] on icon "button" at bounding box center [70, 62] width 6 height 6
click at [188, 29] on div "Add Sheet" at bounding box center [397, 32] width 588 height 19
click at [117, 29] on button "Add Sheet" at bounding box center [114, 33] width 12 height 12
click at [136, 273] on div "Add Column" at bounding box center [359, 209] width 640 height 265
click at [89, 31] on icon "button" at bounding box center [91, 32] width 7 height 7
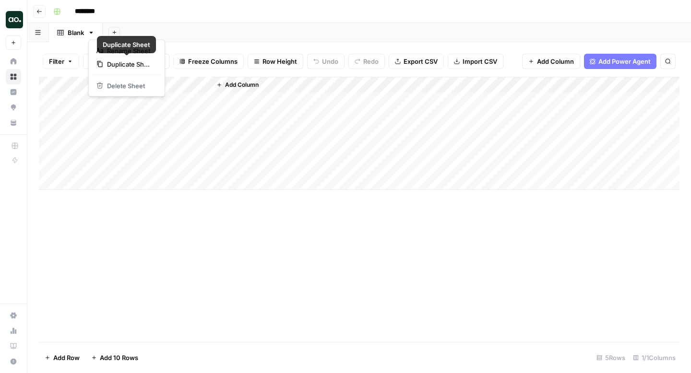
click at [220, 32] on div "Add Sheet" at bounding box center [397, 32] width 588 height 19
click at [105, 101] on div "Add Column" at bounding box center [359, 133] width 640 height 113
